Goal: Task Accomplishment & Management: Complete application form

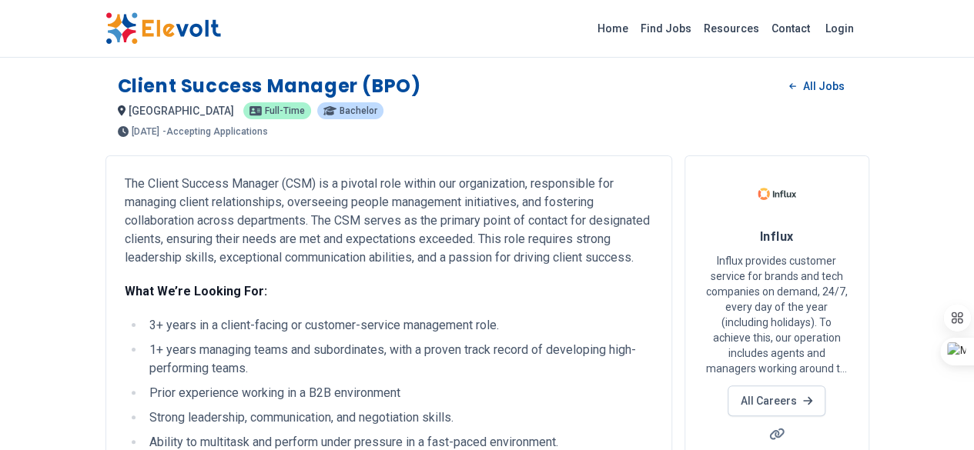
click at [105, 28] on img at bounding box center [162, 28] width 115 height 32
click at [825, 386] on link "All Careers" at bounding box center [776, 401] width 98 height 31
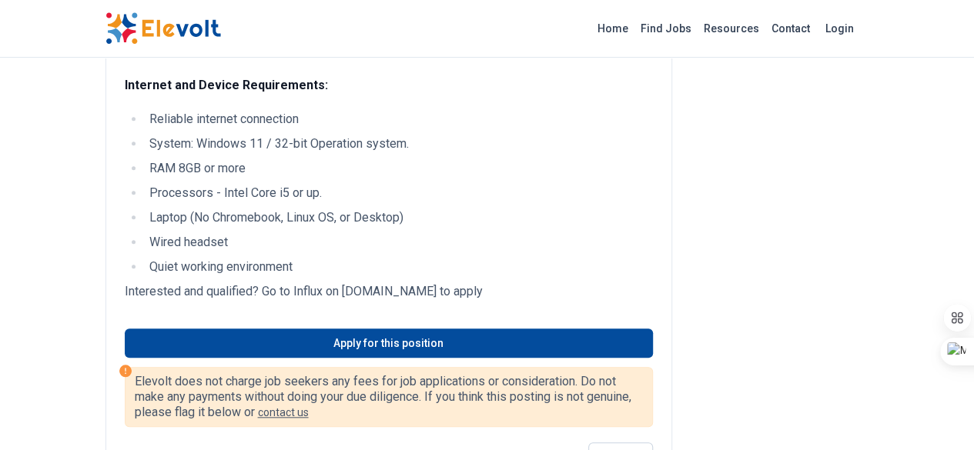
scroll to position [616, 0]
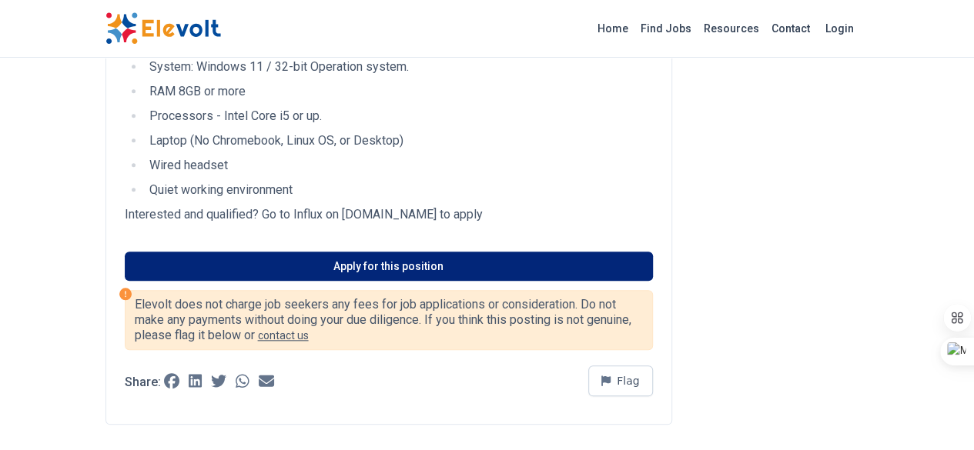
click at [396, 252] on link "Apply for this position" at bounding box center [389, 266] width 528 height 29
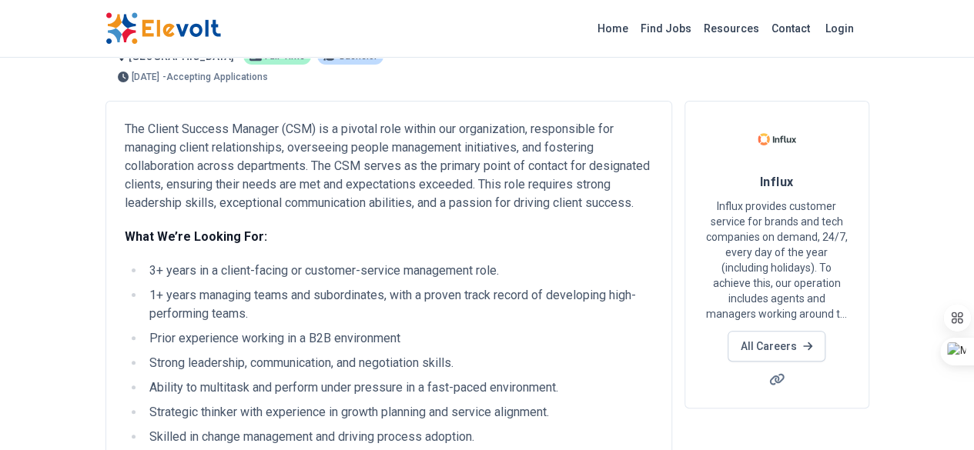
scroll to position [0, 0]
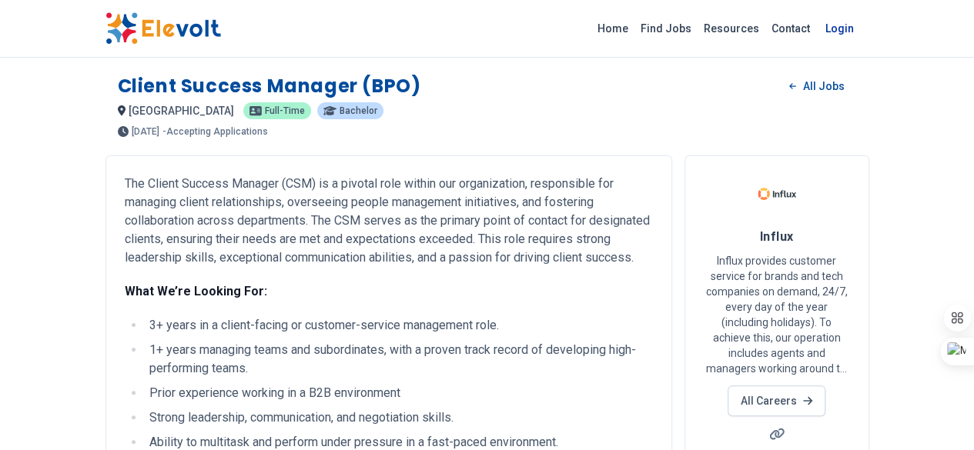
click at [863, 27] on link "Login" at bounding box center [839, 28] width 47 height 31
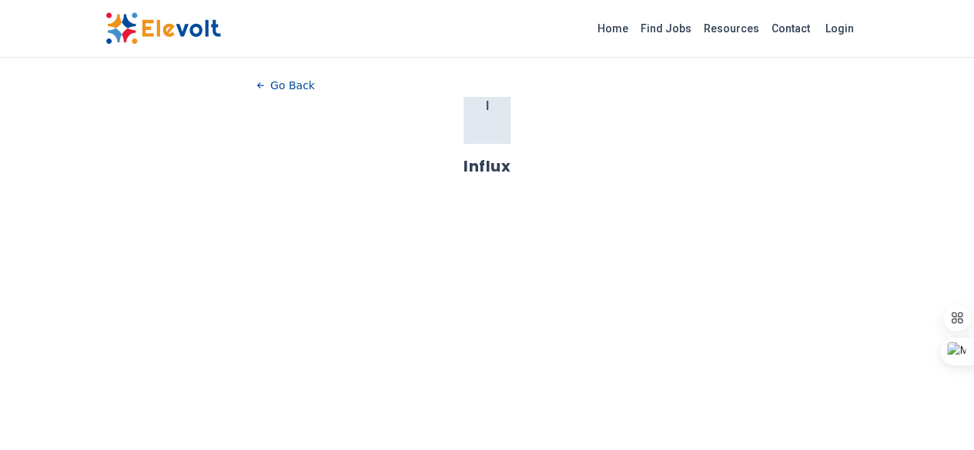
click at [493, 113] on div "I" at bounding box center [486, 120] width 46 height 46
click at [257, 84] on icon "button" at bounding box center [260, 85] width 7 height 6
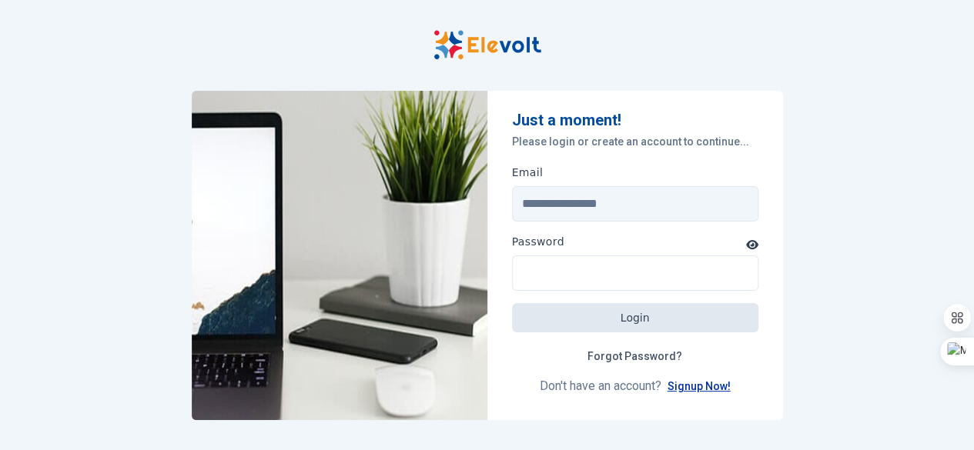
click at [696, 386] on link "Signup Now!" at bounding box center [698, 386] width 63 height 12
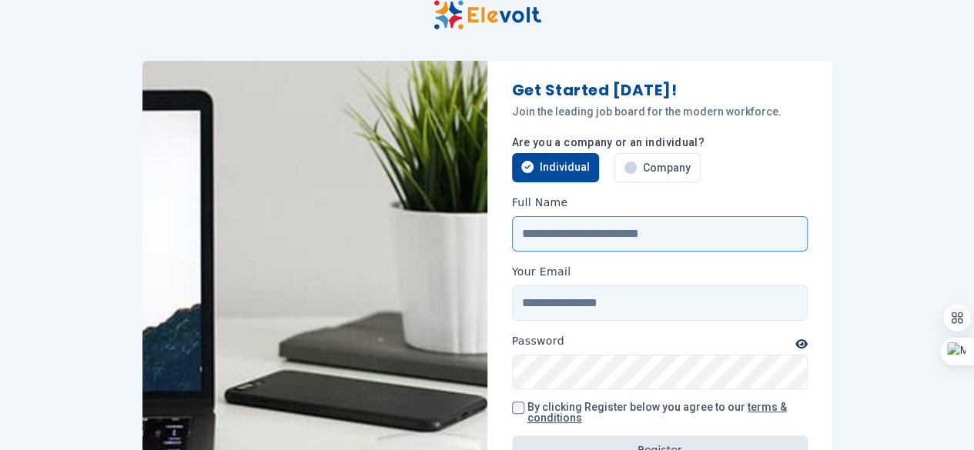
click at [566, 233] on input "Full Name" at bounding box center [660, 233] width 296 height 35
type input "**********"
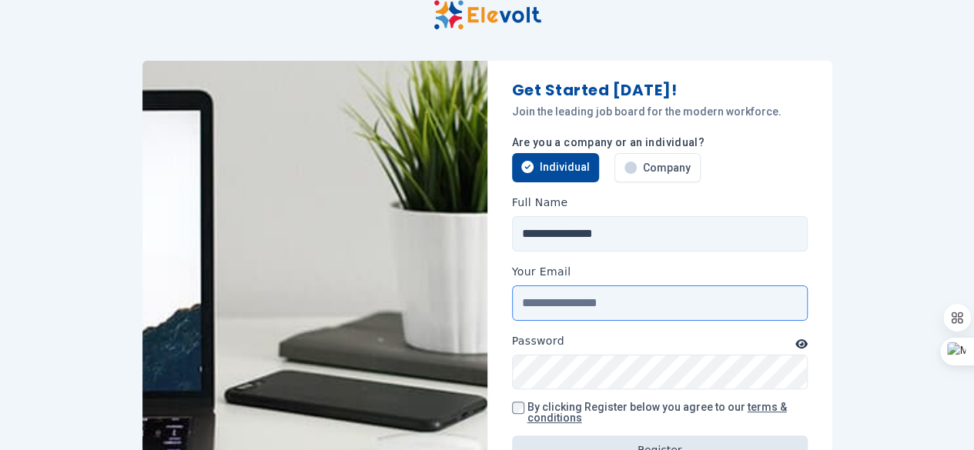
click at [588, 299] on input "Your Email" at bounding box center [660, 303] width 296 height 35
type input "**********"
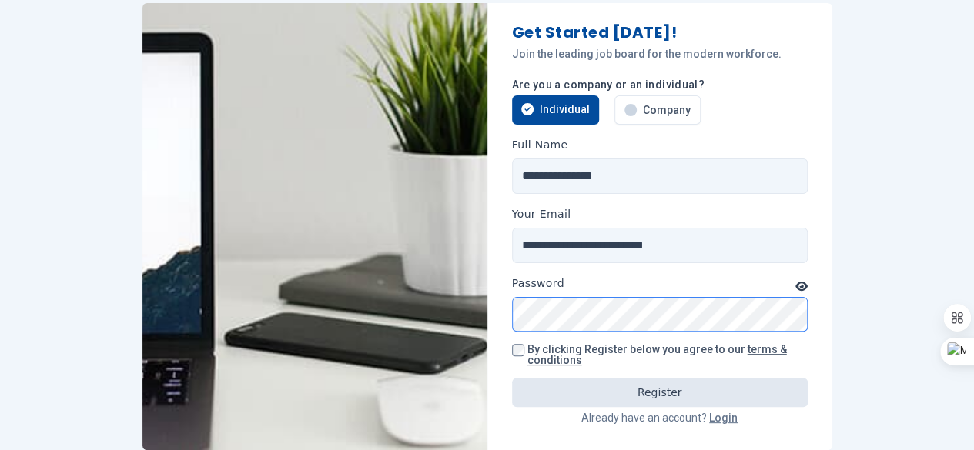
scroll to position [154, 0]
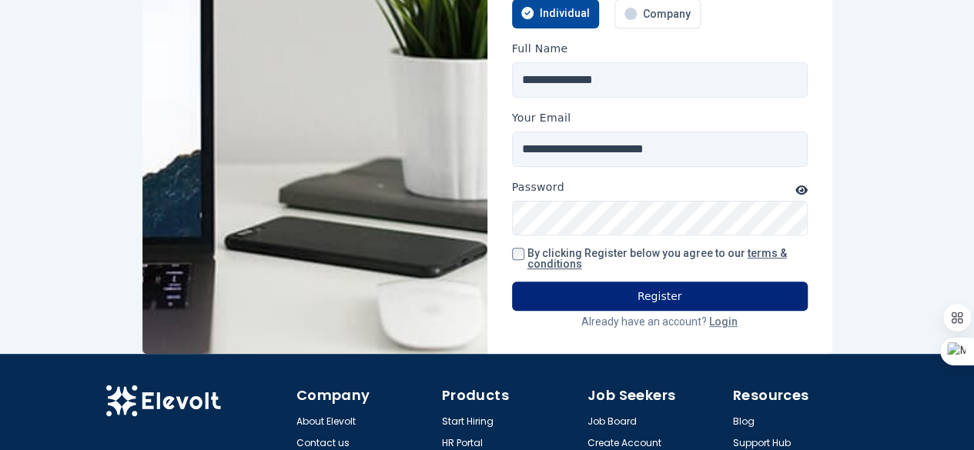
click at [588, 282] on button "Register" at bounding box center [660, 296] width 296 height 29
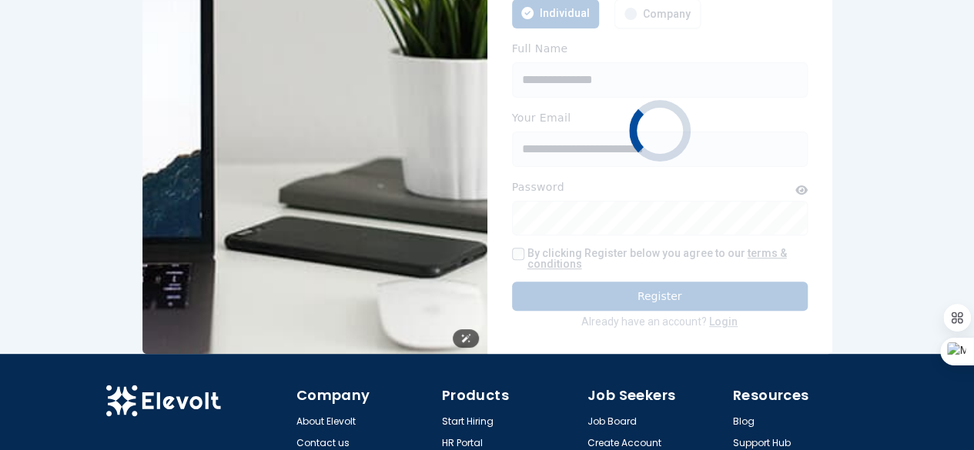
scroll to position [0, 0]
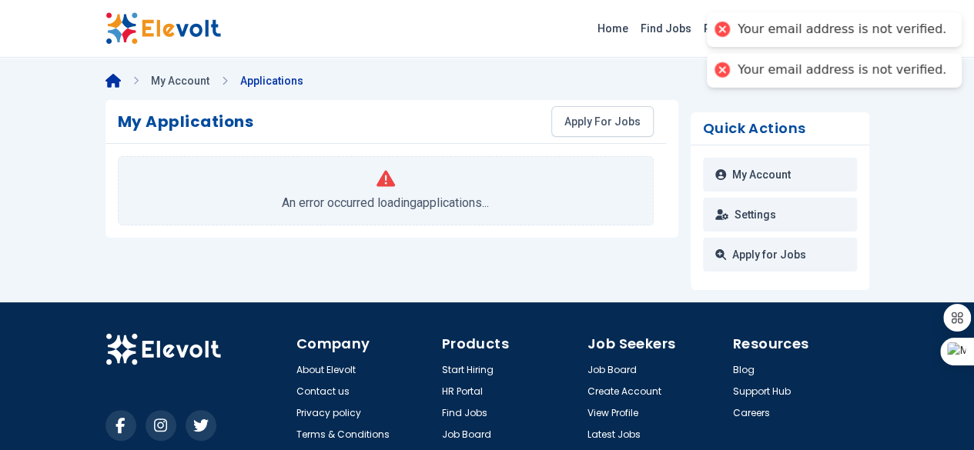
click at [105, 81] on icon at bounding box center [112, 81] width 15 height 14
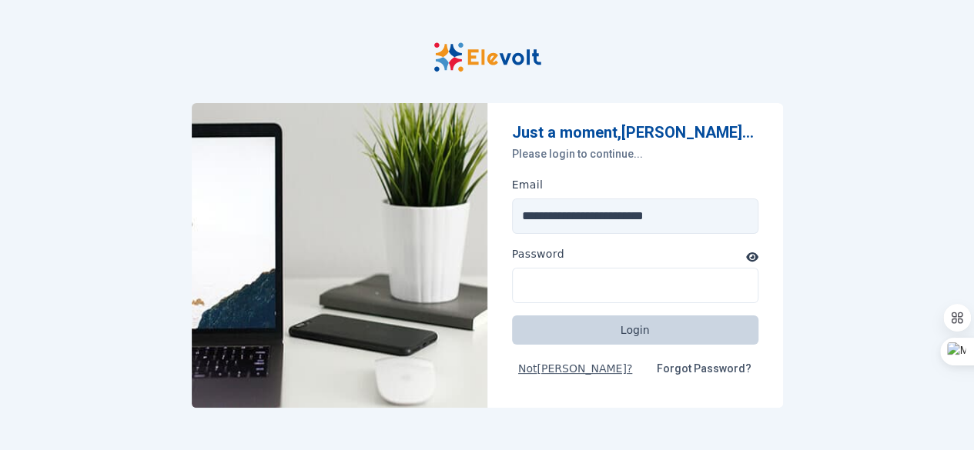
click at [611, 326] on button "Login" at bounding box center [635, 330] width 246 height 29
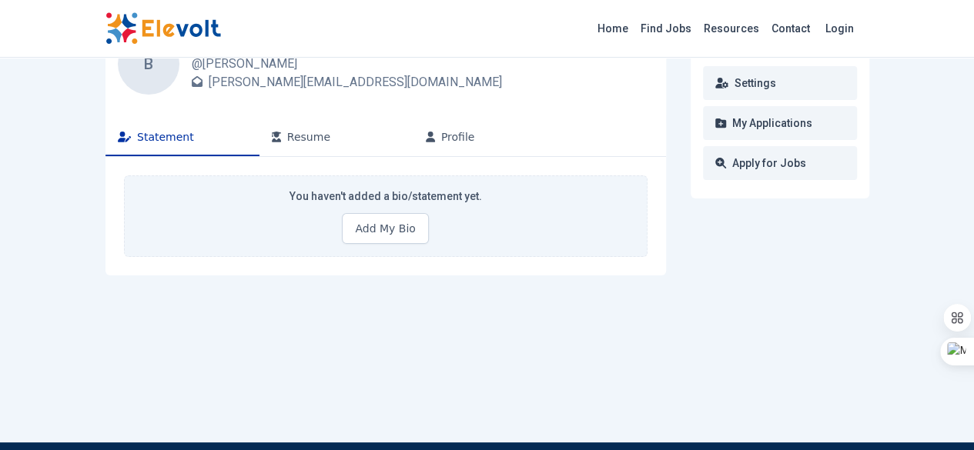
scroll to position [77, 0]
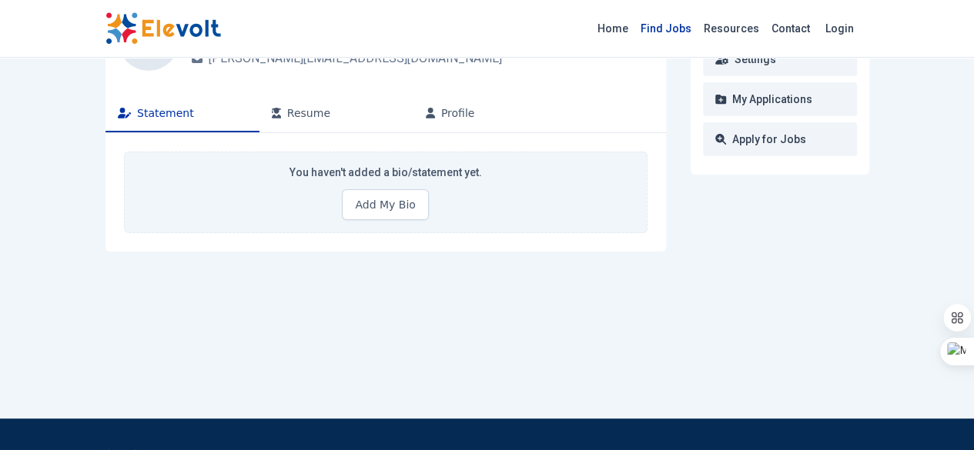
click at [697, 25] on link "Find Jobs" at bounding box center [665, 28] width 63 height 25
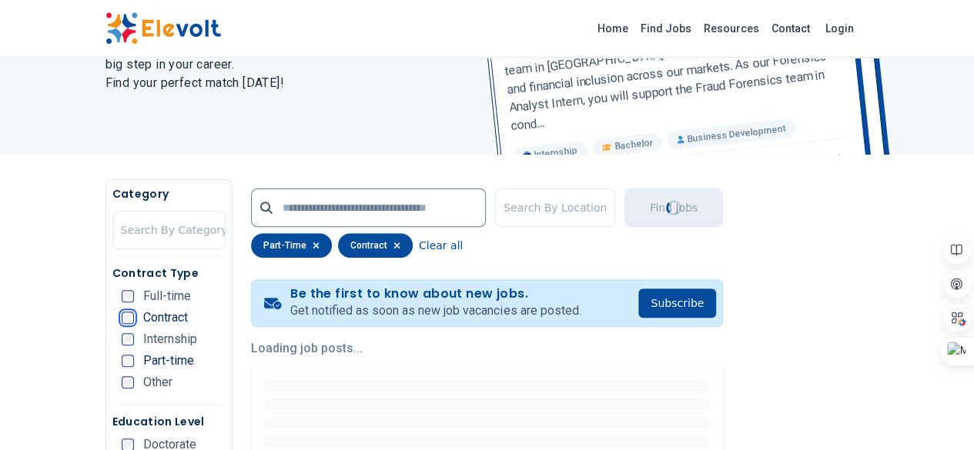
scroll to position [308, 0]
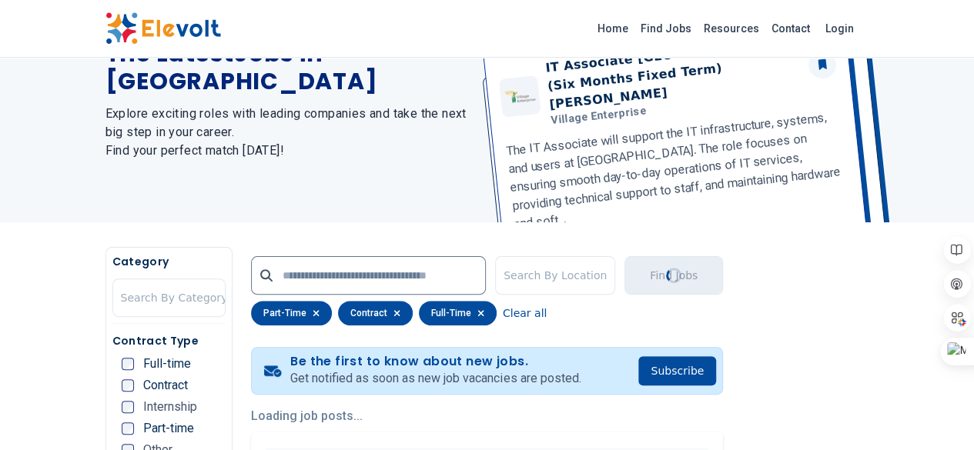
scroll to position [12, 0]
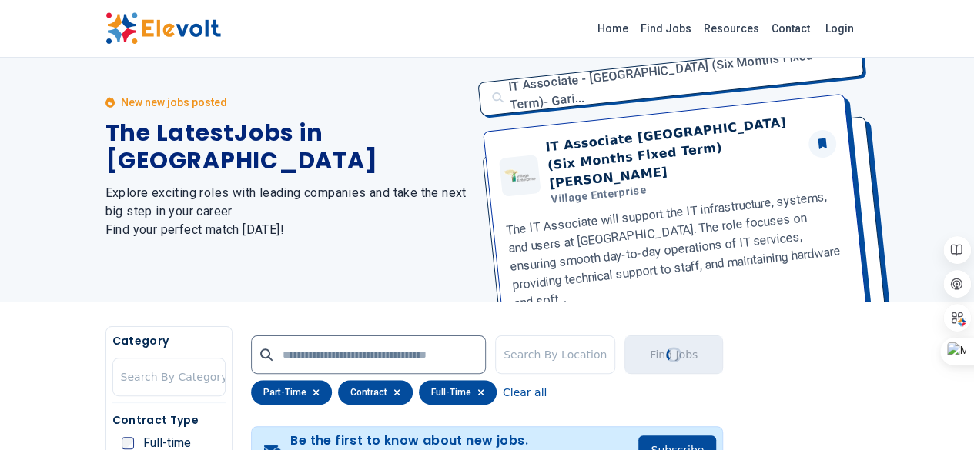
click at [105, 236] on div "New new jobs posted The Latest Jobs in Kenya Explore exciting roles with leadin…" at bounding box center [286, 166] width 363 height 269
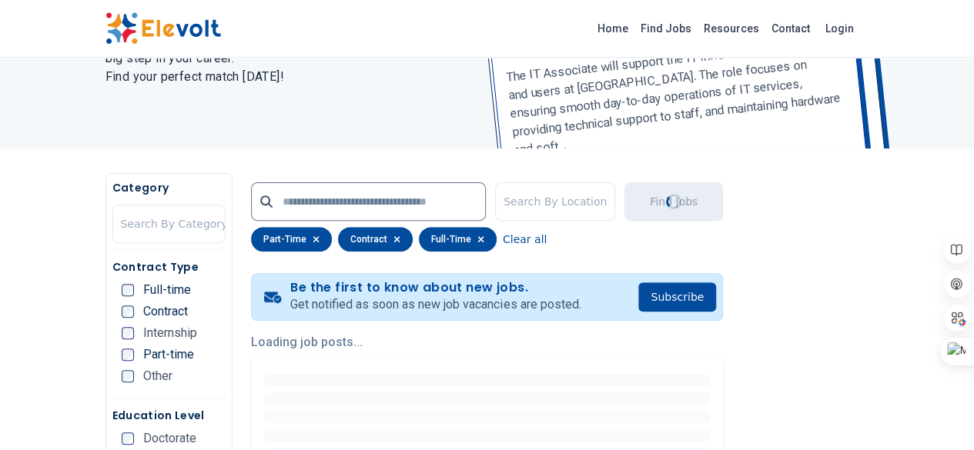
scroll to position [231, 0]
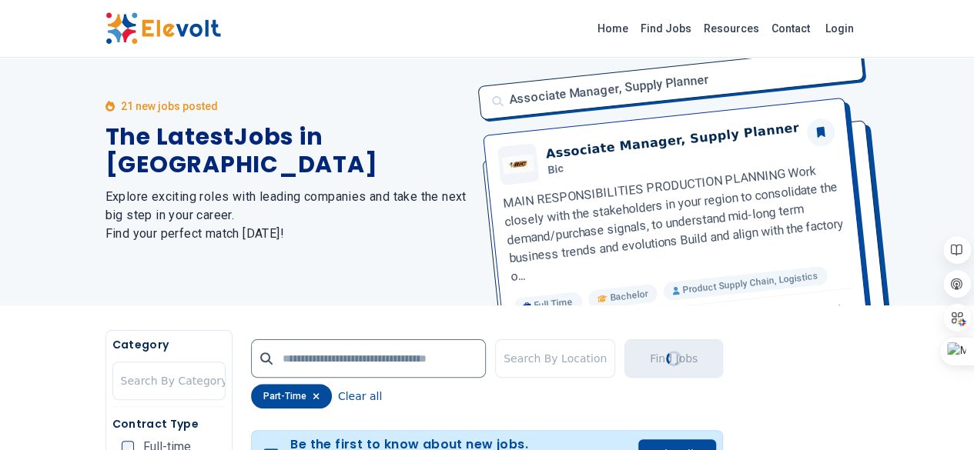
scroll to position [231, 0]
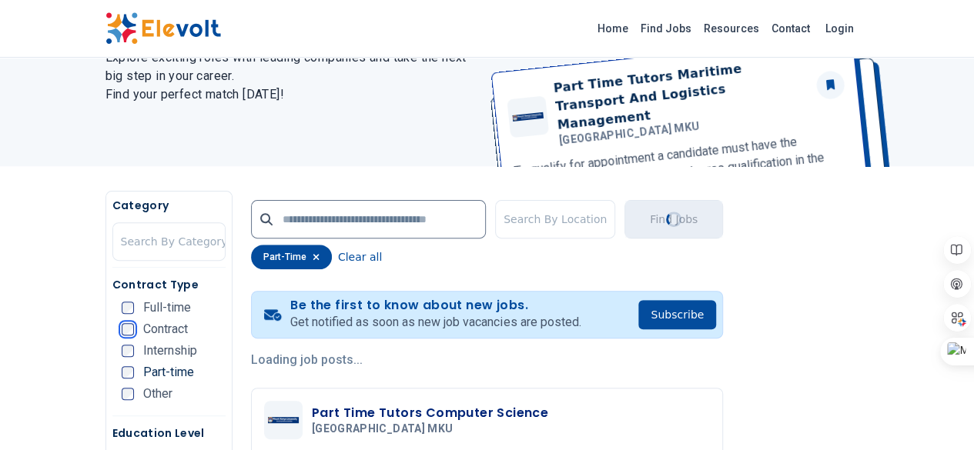
scroll to position [231, 0]
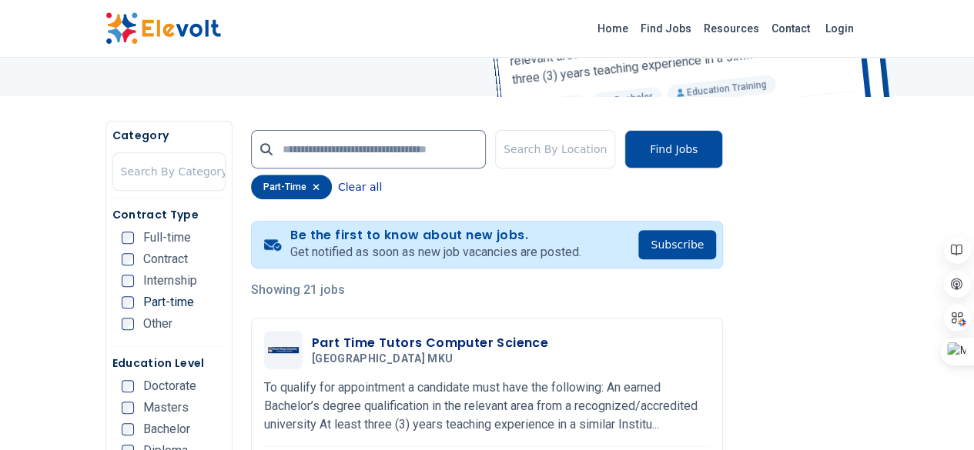
click at [338, 189] on button "Clear all" at bounding box center [360, 187] width 44 height 25
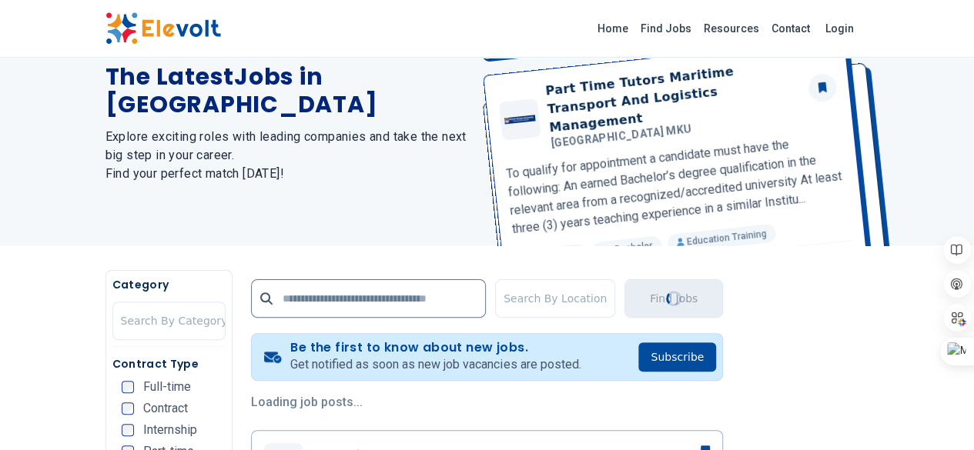
scroll to position [0, 0]
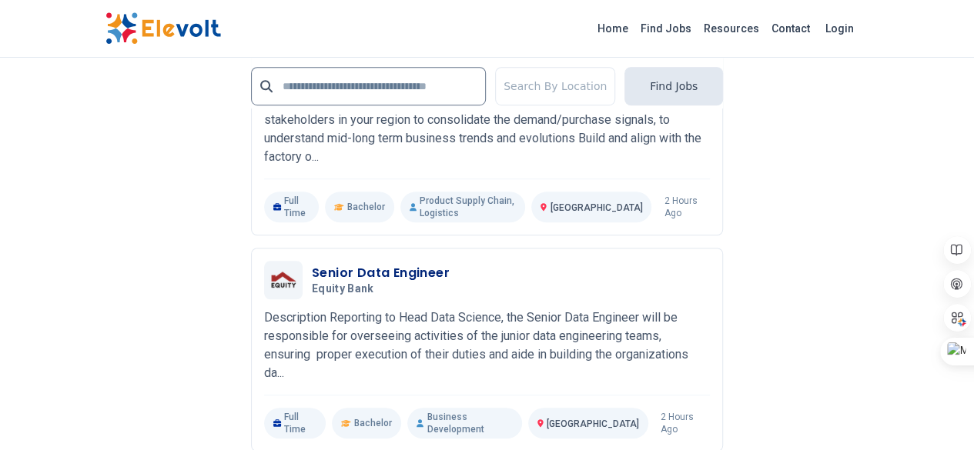
scroll to position [3464, 0]
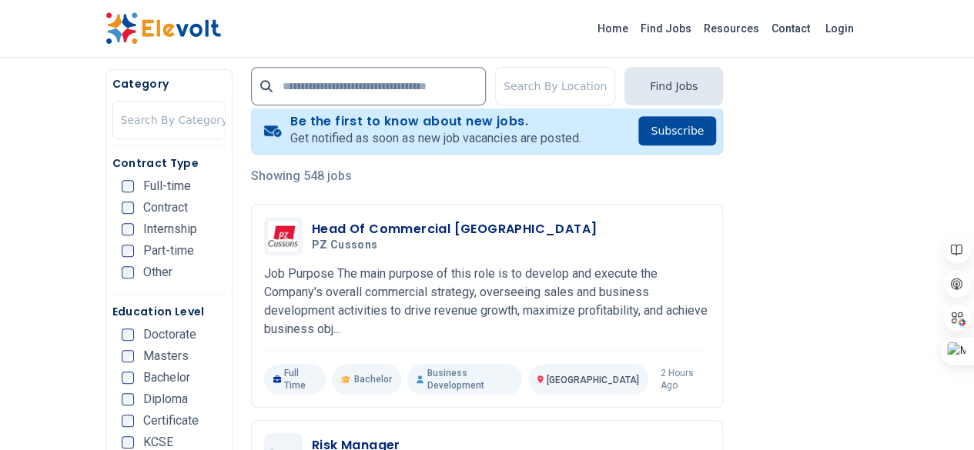
scroll to position [539, 0]
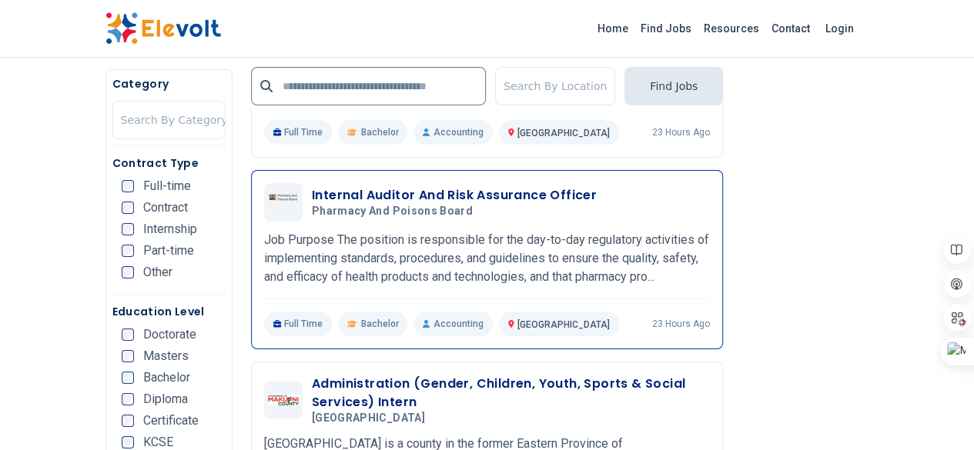
scroll to position [2925, 0]
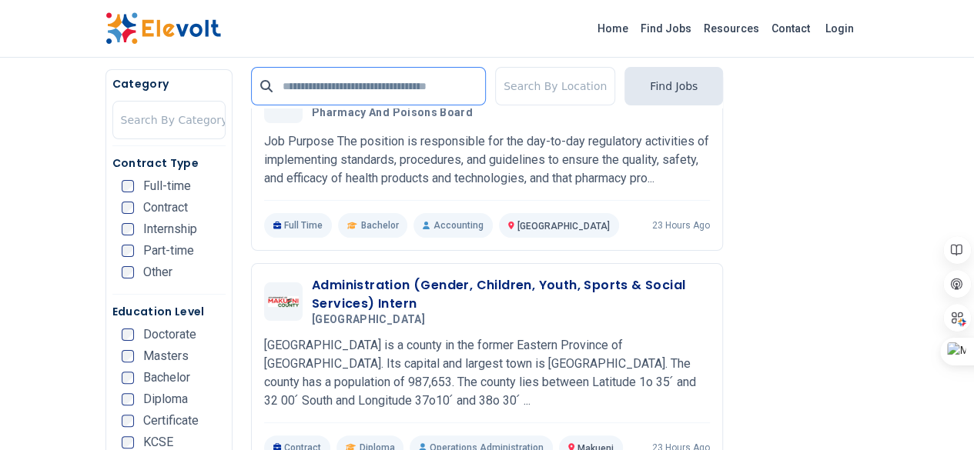
click at [302, 82] on input "text" at bounding box center [368, 86] width 235 height 38
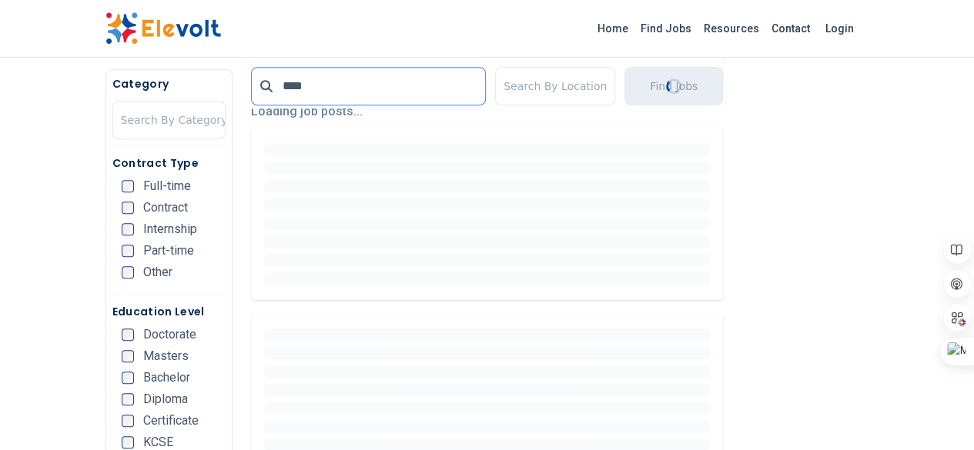
scroll to position [385, 0]
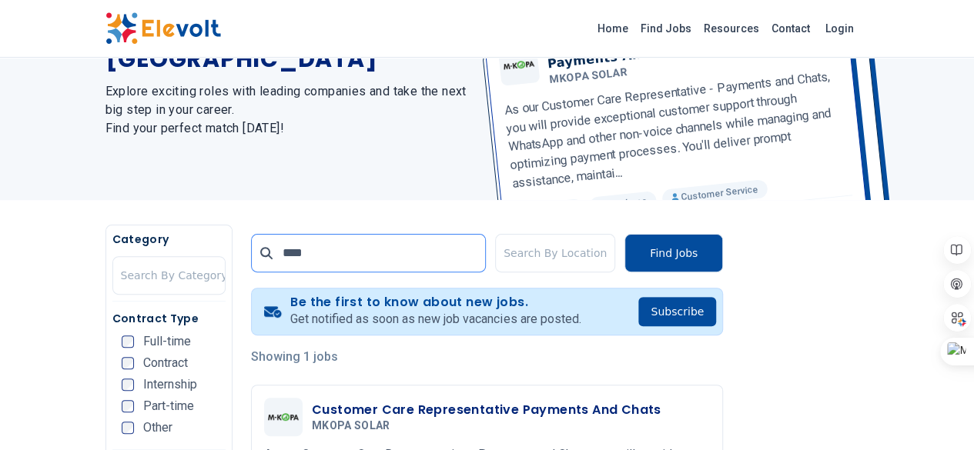
scroll to position [231, 0]
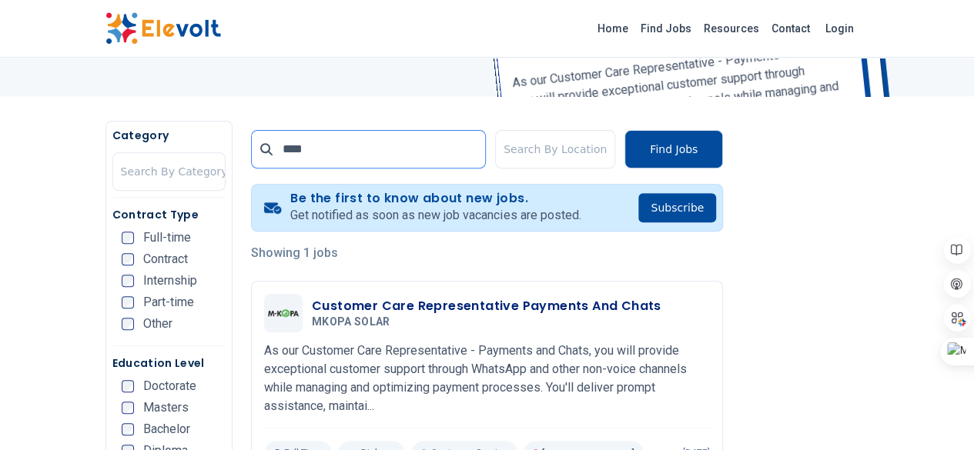
click at [425, 155] on input "****" at bounding box center [368, 149] width 235 height 38
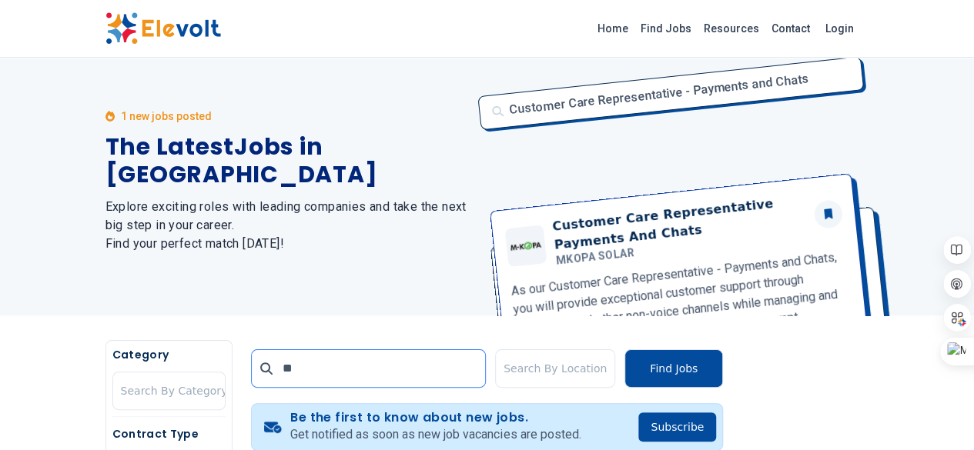
type input "*"
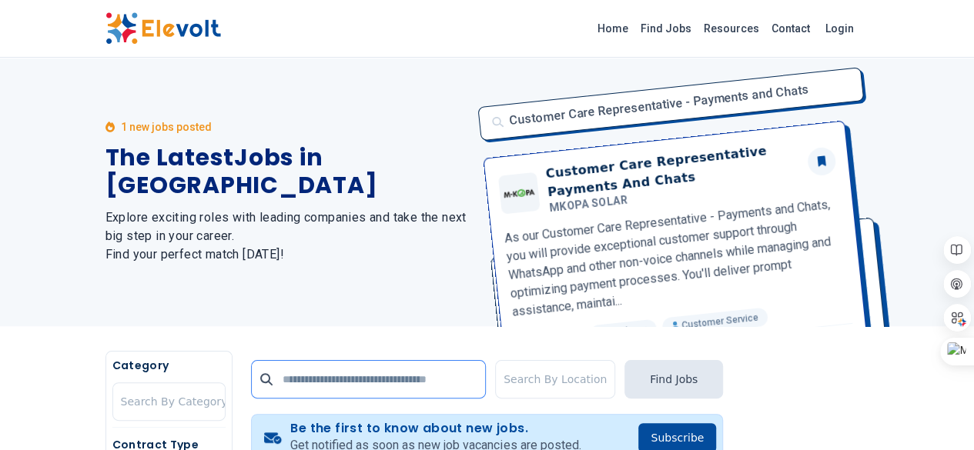
scroll to position [0, 0]
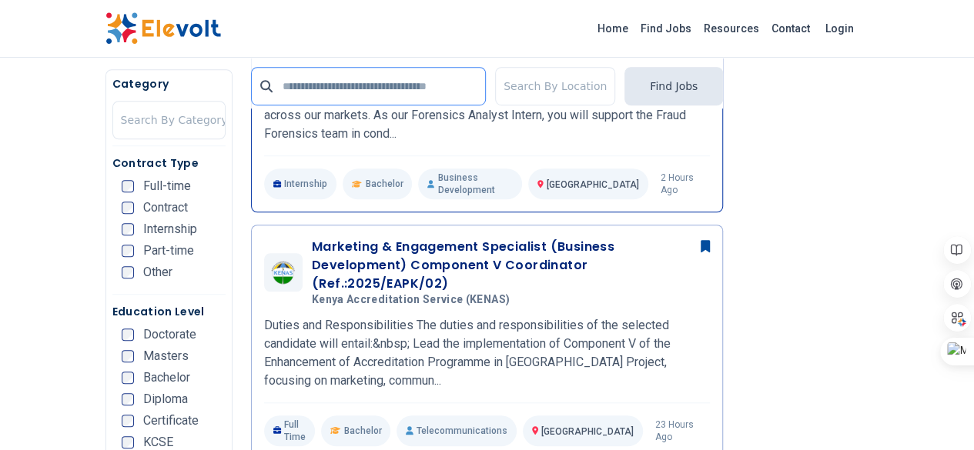
scroll to position [385, 0]
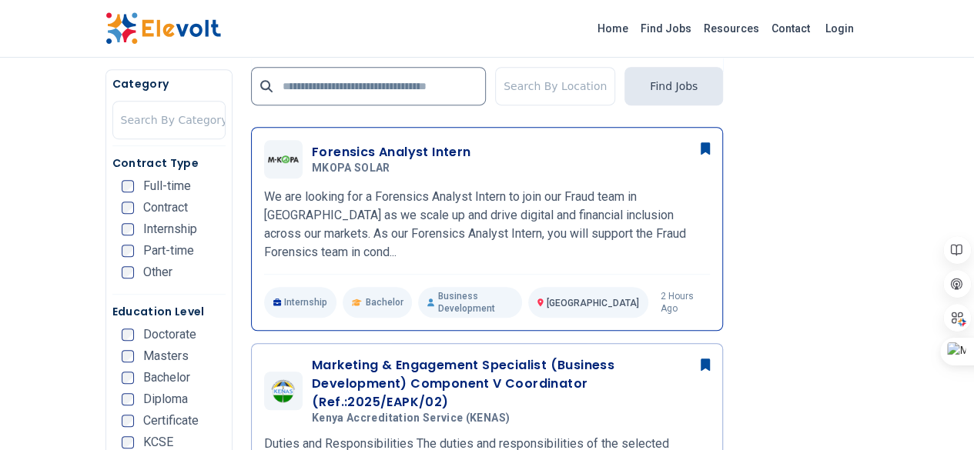
click at [336, 198] on p "We are looking for a Forensics Analyst Intern to join our Fraud team in Kenya a…" at bounding box center [487, 225] width 446 height 74
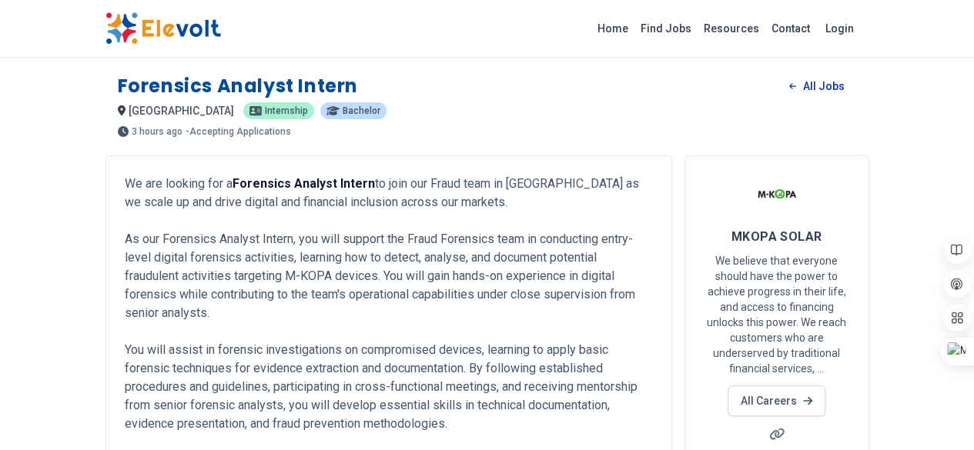
click at [856, 84] on link "All Jobs" at bounding box center [816, 86] width 79 height 23
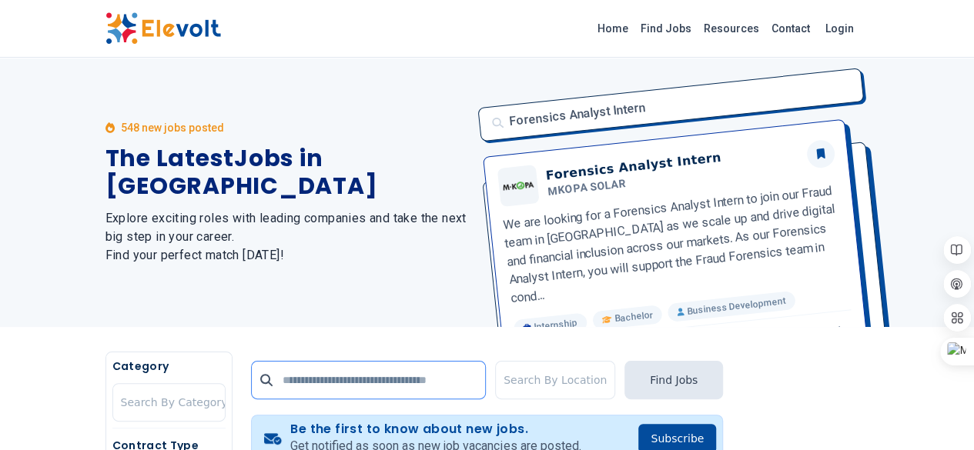
drag, startPoint x: 247, startPoint y: 374, endPoint x: 250, endPoint y: 366, distance: 9.0
click at [251, 374] on input "text" at bounding box center [368, 380] width 235 height 38
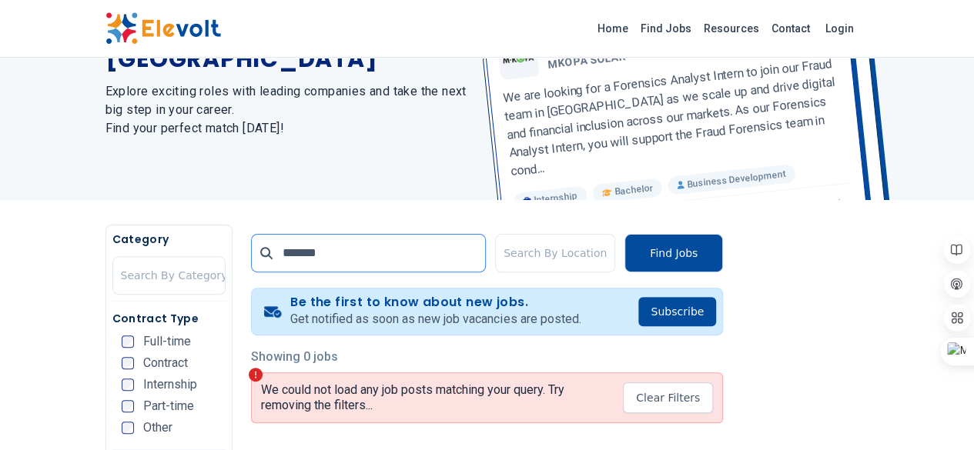
scroll to position [231, 0]
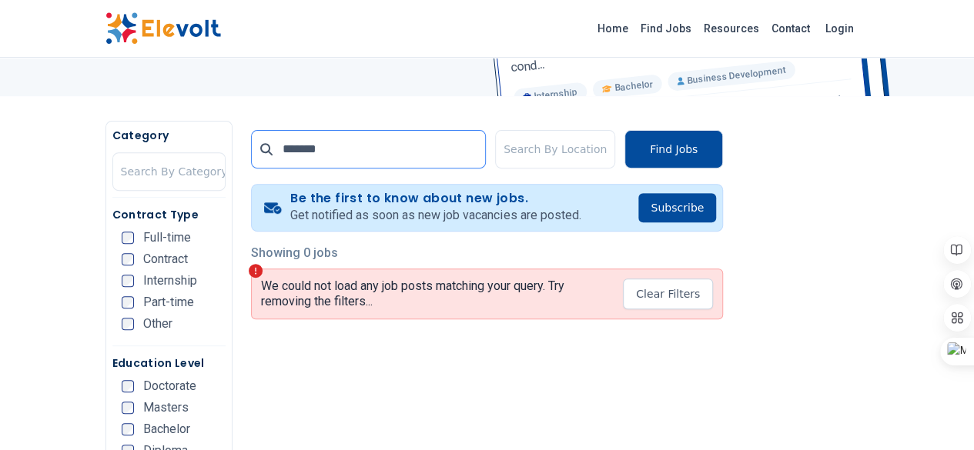
click at [283, 155] on input "*******" at bounding box center [368, 149] width 235 height 38
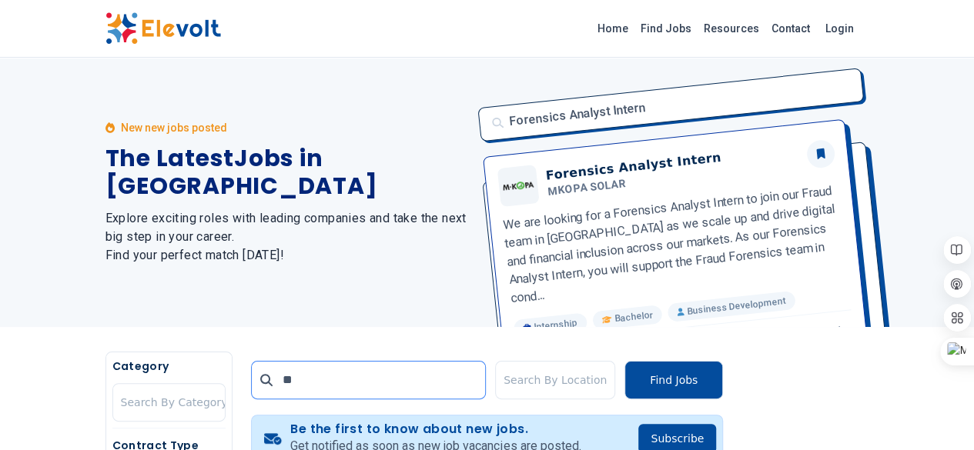
type input "*"
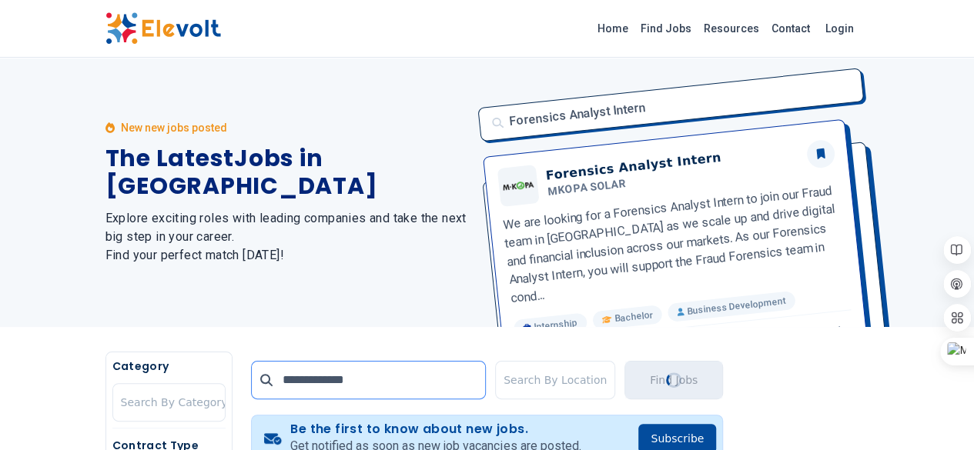
type input "**********"
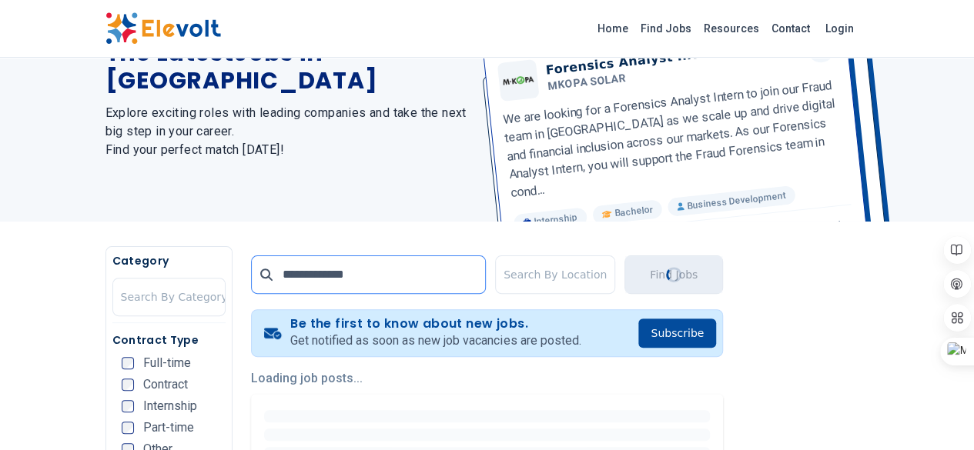
scroll to position [231, 0]
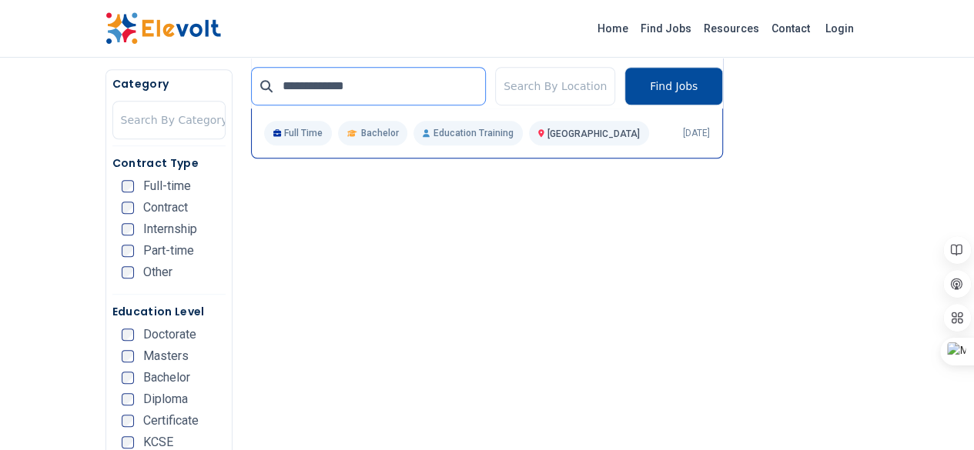
scroll to position [385, 0]
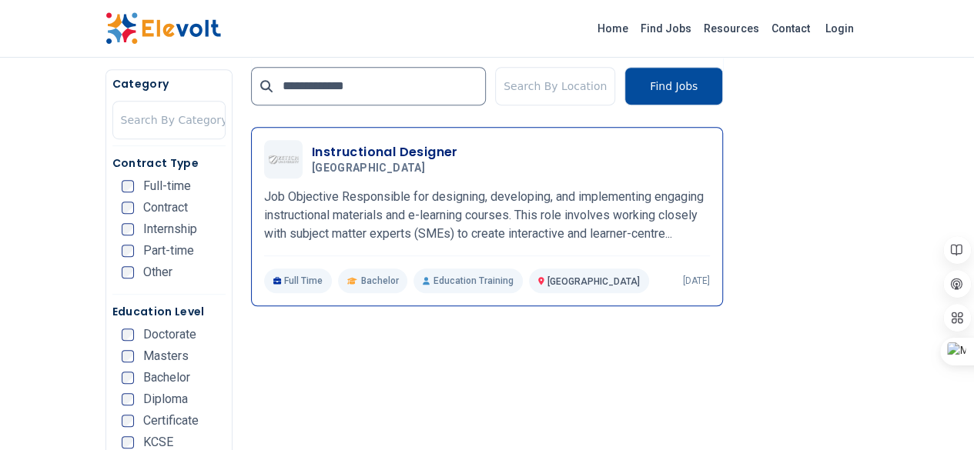
click at [328, 165] on span "Zetech University" at bounding box center [368, 169] width 113 height 14
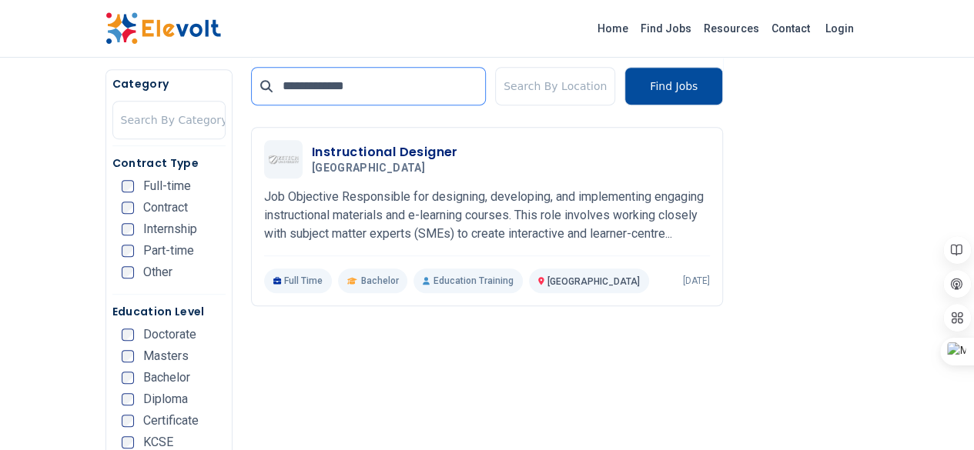
click at [251, 80] on input "**********" at bounding box center [368, 86] width 235 height 38
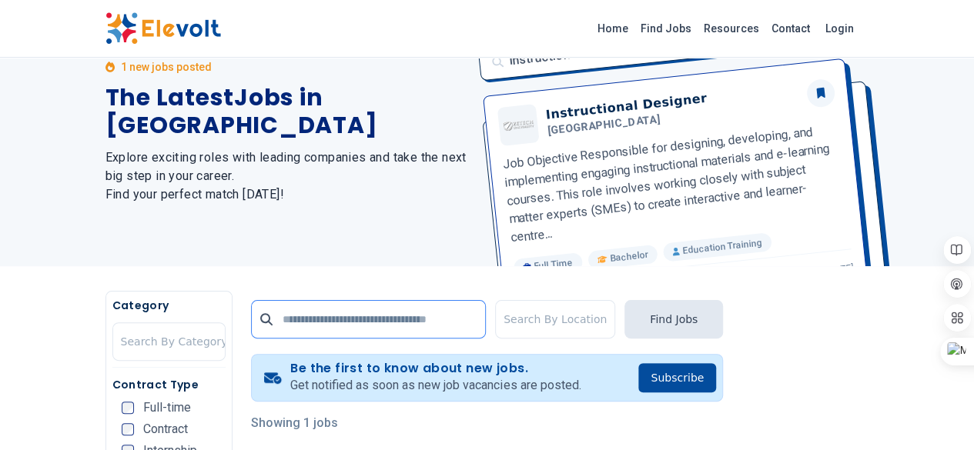
scroll to position [12, 0]
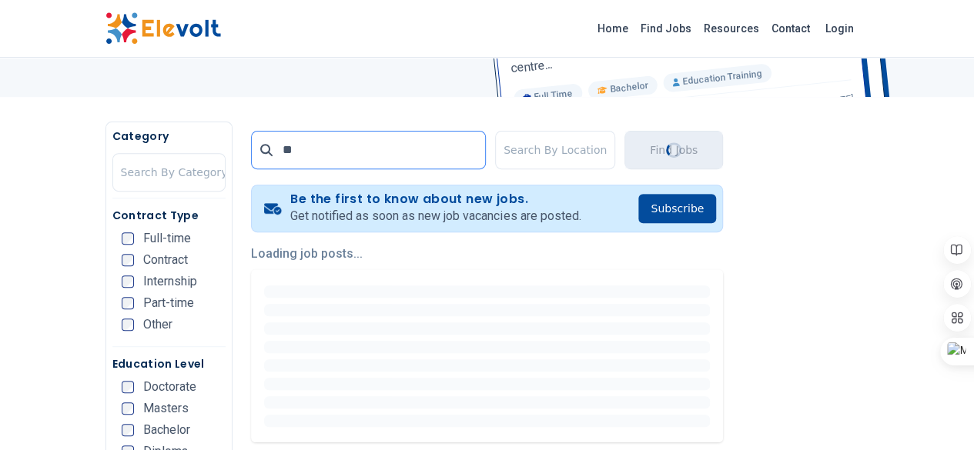
scroll to position [231, 0]
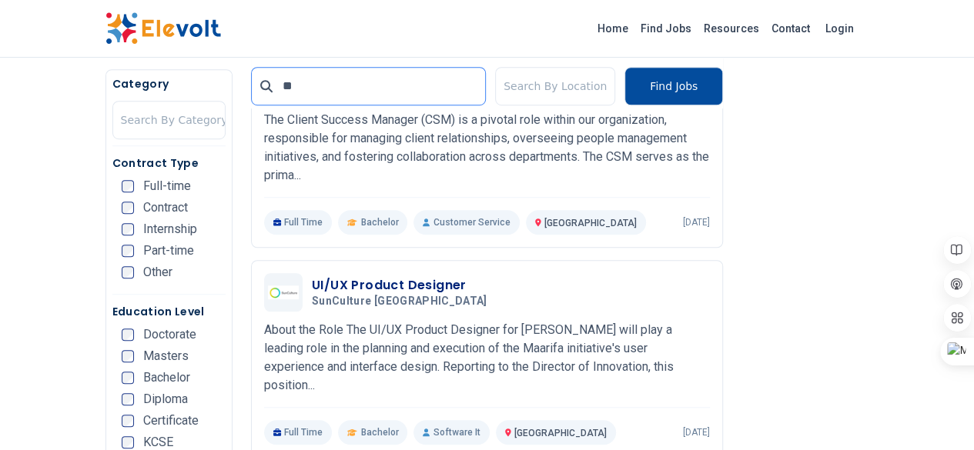
scroll to position [539, 0]
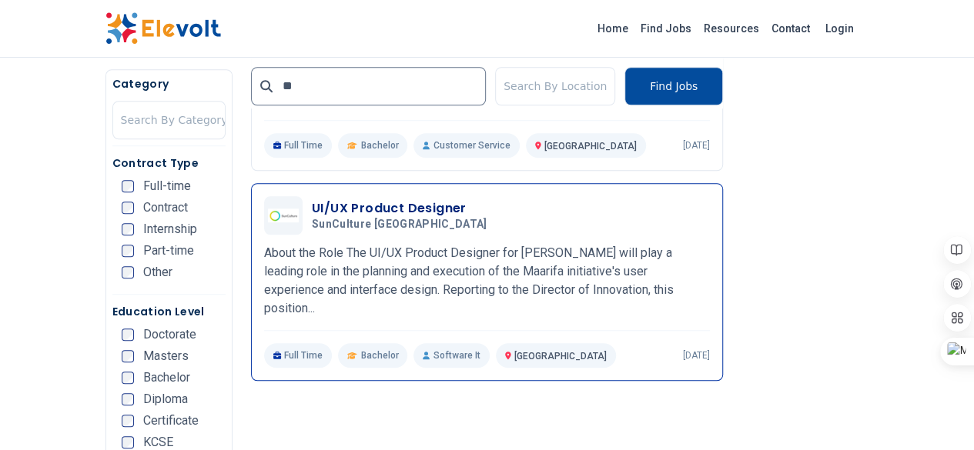
click at [352, 199] on h3 "UI/UX Product Designer" at bounding box center [403, 208] width 182 height 18
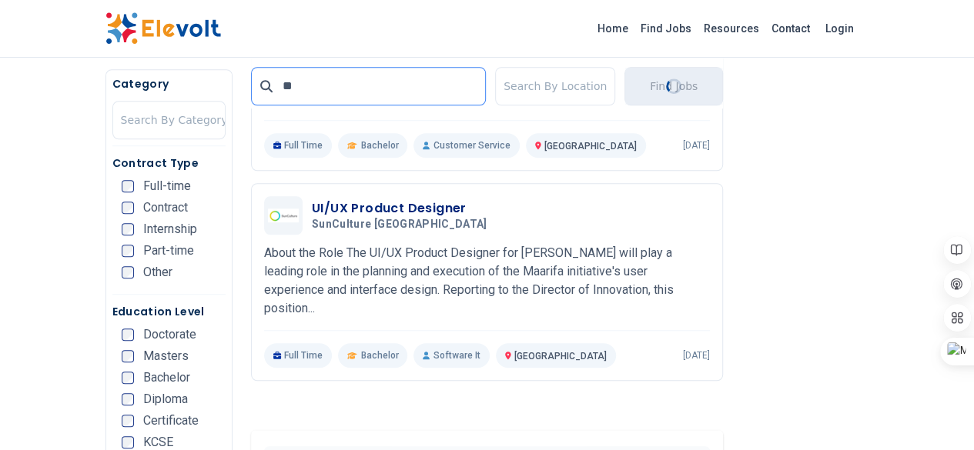
click at [292, 78] on input "**" at bounding box center [368, 86] width 235 height 38
type input "*"
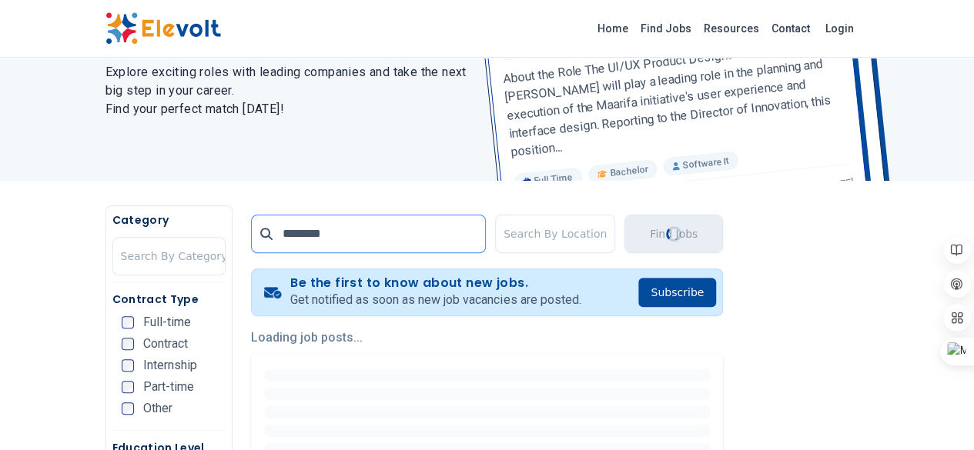
scroll to position [231, 0]
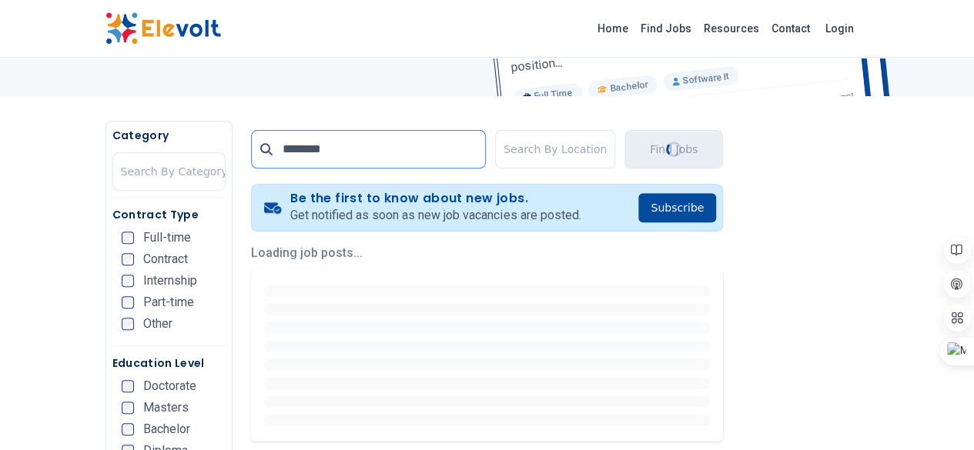
scroll to position [308, 0]
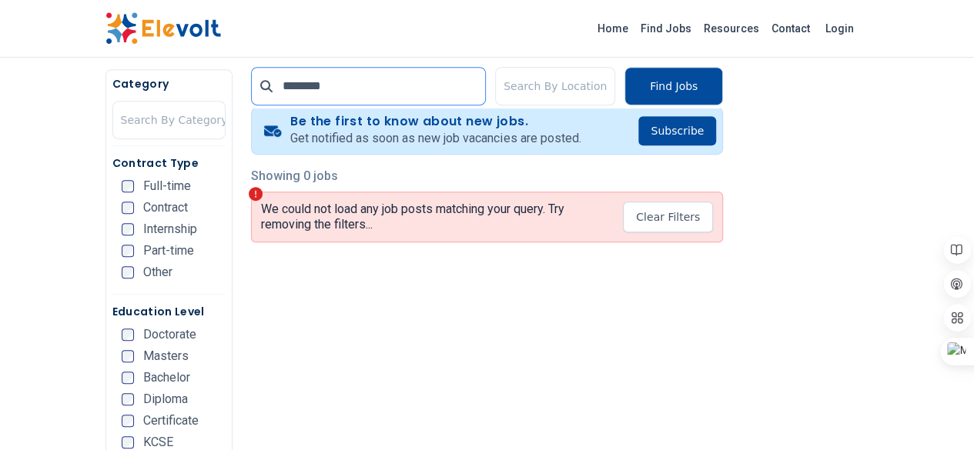
click at [269, 85] on input "********" at bounding box center [368, 86] width 235 height 38
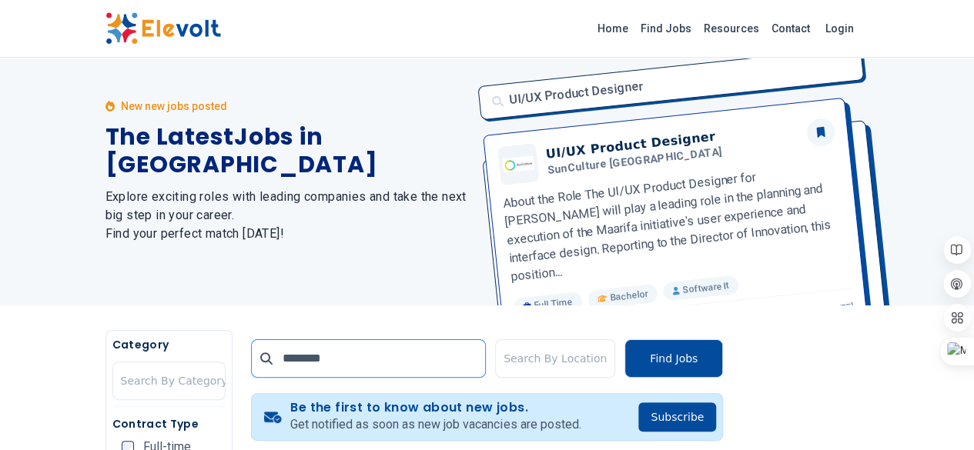
scroll to position [0, 0]
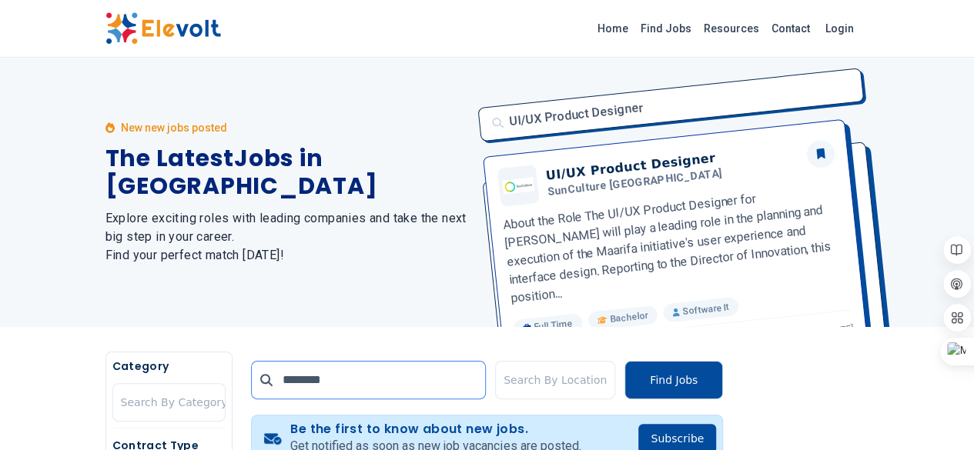
type input "********"
click button "submit" at bounding box center [0, 0] width 0 height 0
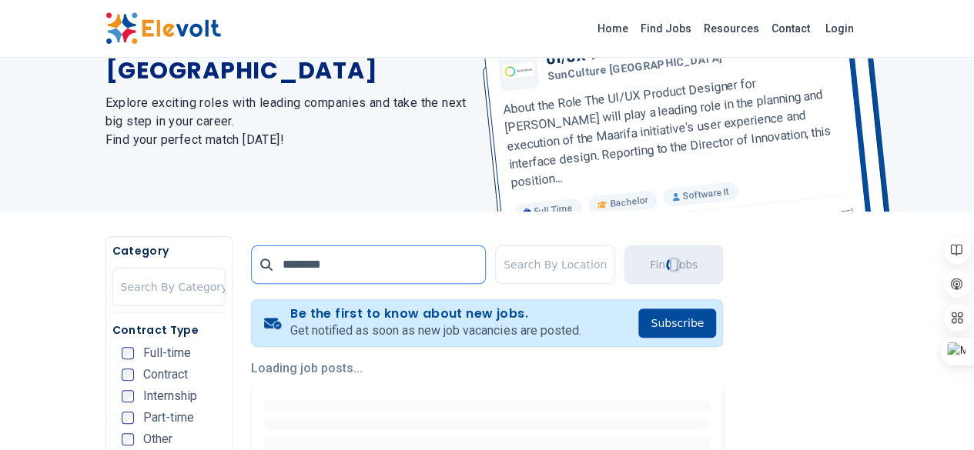
scroll to position [231, 0]
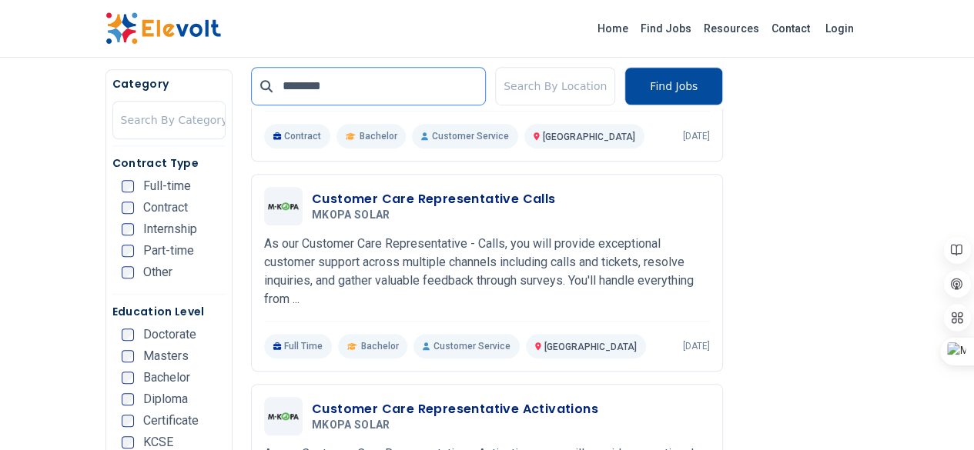
scroll to position [539, 0]
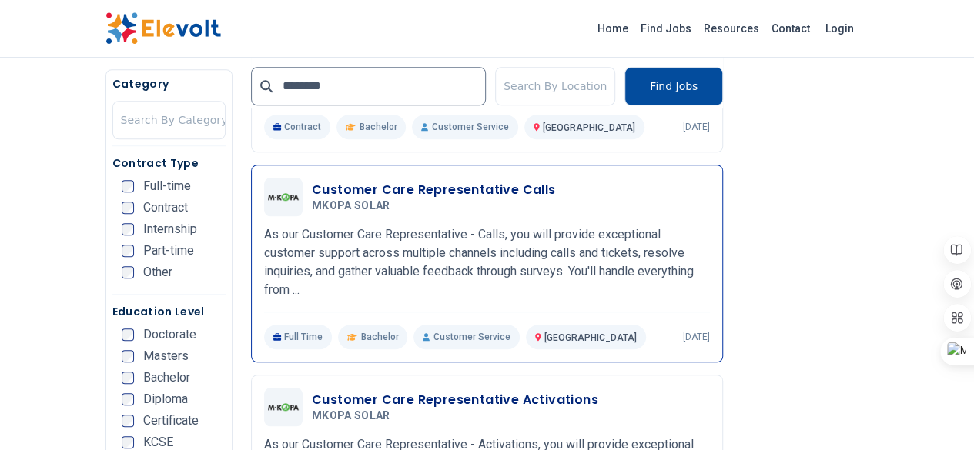
click at [376, 189] on h3 "Customer Care Representative Calls" at bounding box center [434, 190] width 244 height 18
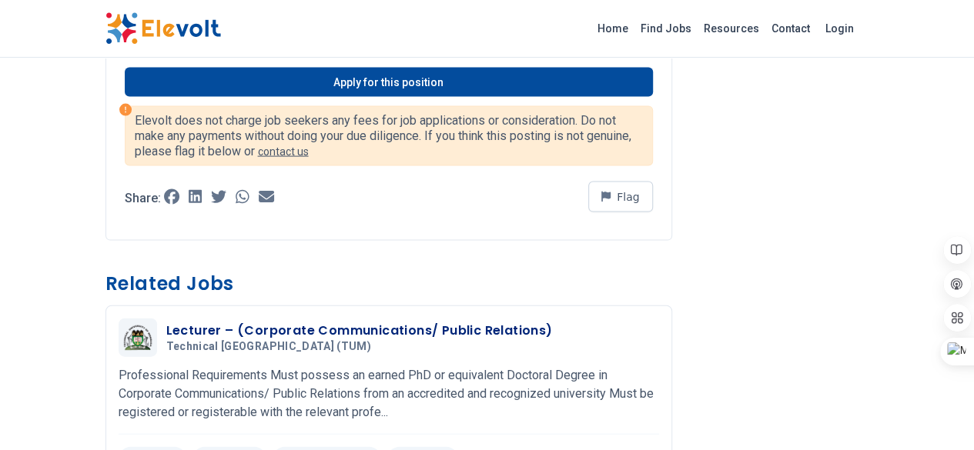
scroll to position [1385, 0]
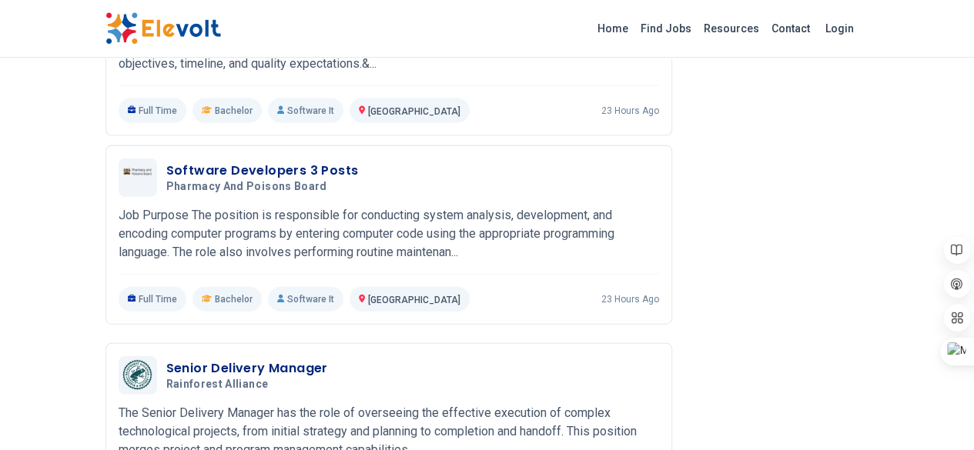
scroll to position [1693, 0]
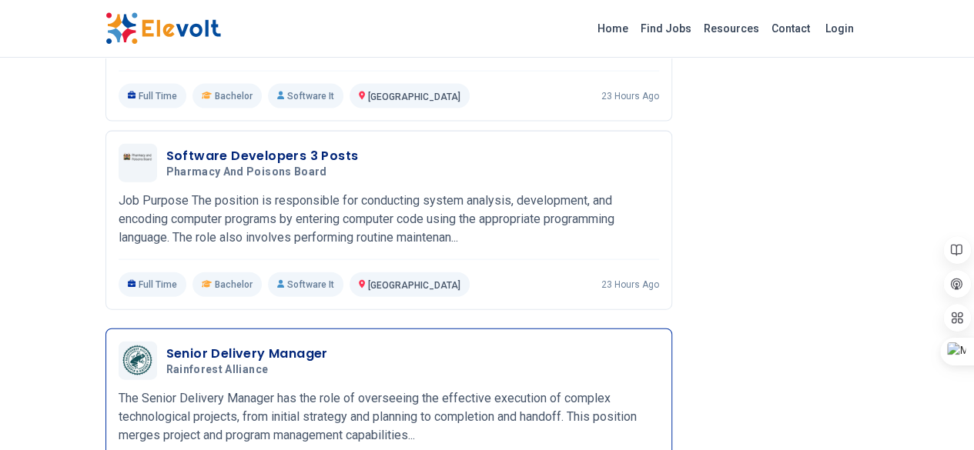
click at [166, 345] on h3 "Senior Delivery Manager" at bounding box center [247, 354] width 162 height 18
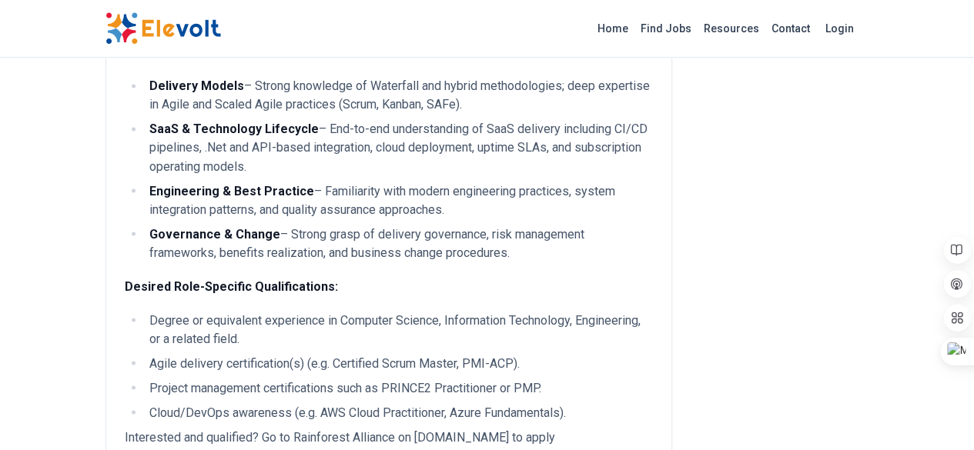
scroll to position [1308, 0]
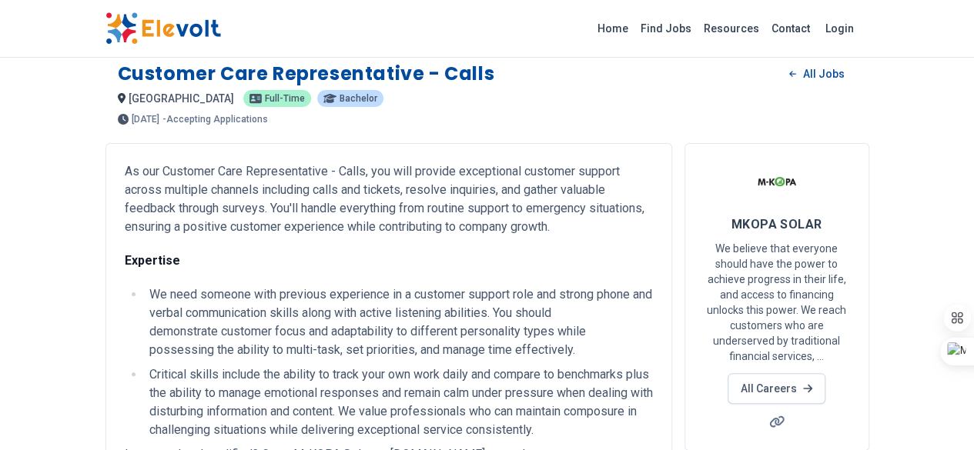
scroll to position [231, 0]
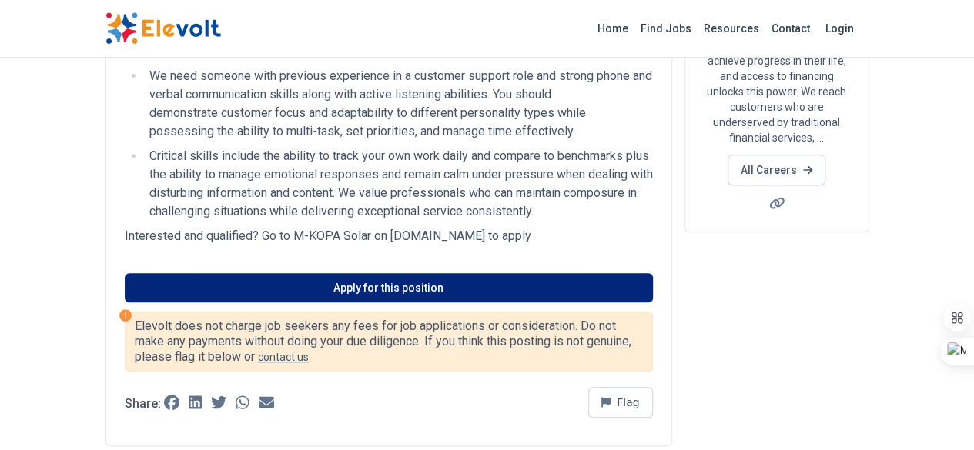
click at [382, 273] on link "Apply for this position" at bounding box center [389, 287] width 528 height 29
